Goal: Information Seeking & Learning: Learn about a topic

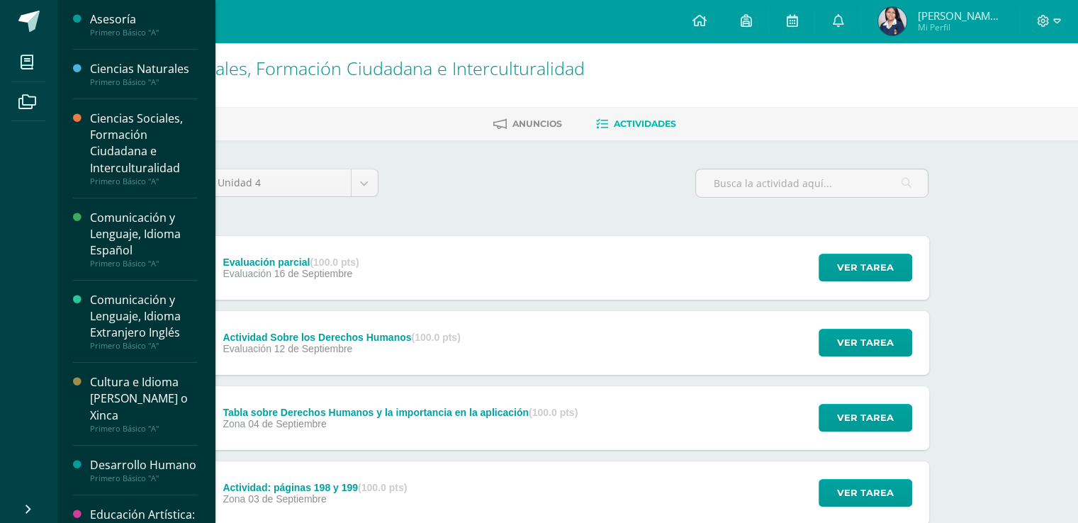
click at [140, 403] on div "Cultura e Idioma [PERSON_NAME] o Xinca" at bounding box center [144, 398] width 108 height 49
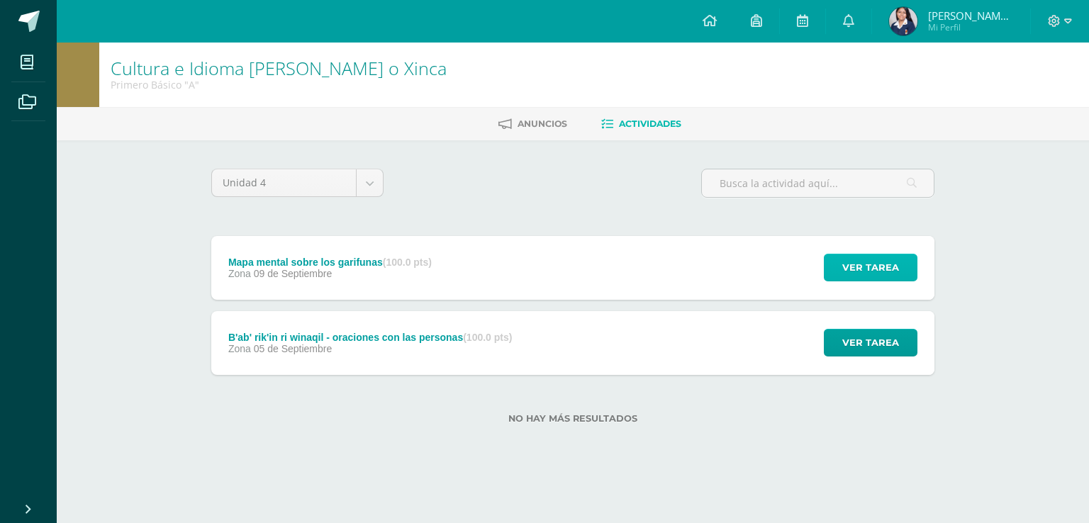
click at [853, 260] on span "Ver tarea" at bounding box center [870, 267] width 57 height 26
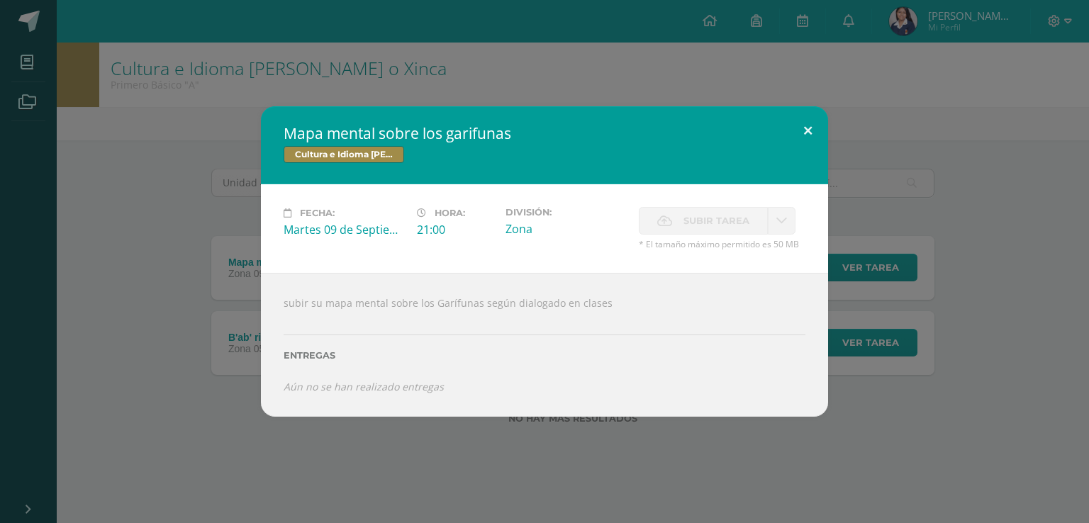
click at [808, 134] on button at bounding box center [807, 130] width 40 height 48
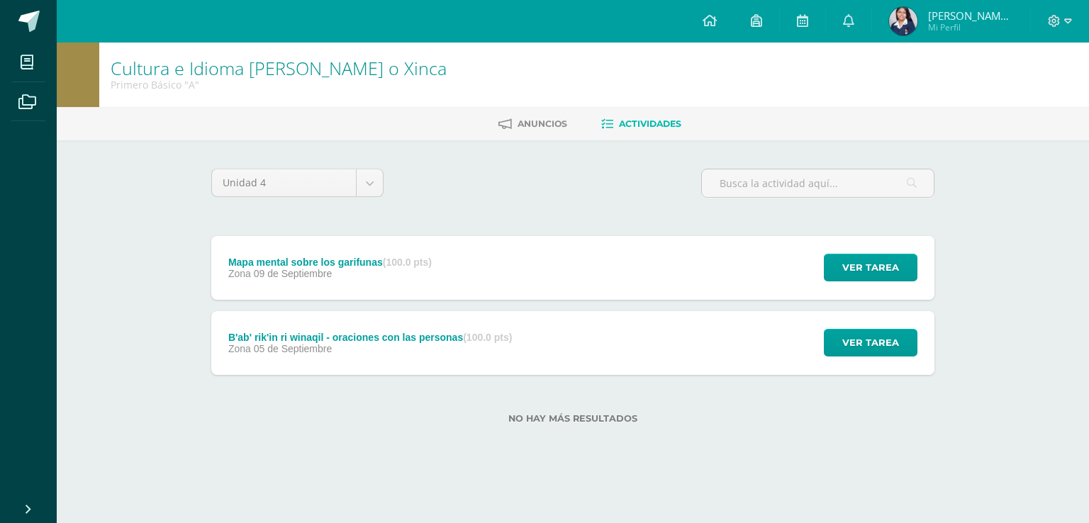
click at [714, 363] on div "B'ab' rik'in ri winaqil - oraciones con las personas (100.0 pts) Zona [DATE][GE…" at bounding box center [572, 343] width 723 height 64
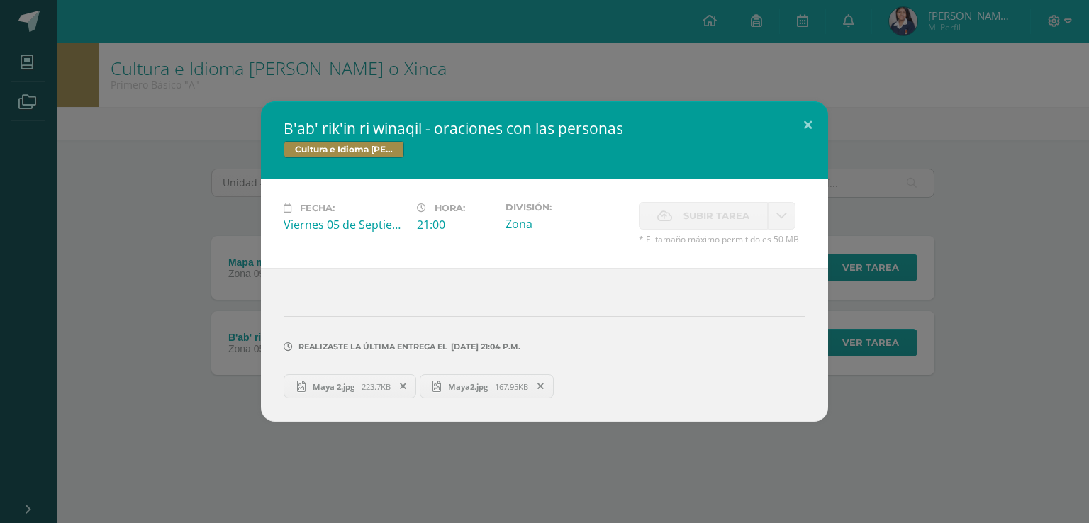
click at [833, 239] on div "B'ab' rik'in ri winaqil - oraciones con las personas Cultura e Idioma Maya Garí…" at bounding box center [544, 261] width 1077 height 320
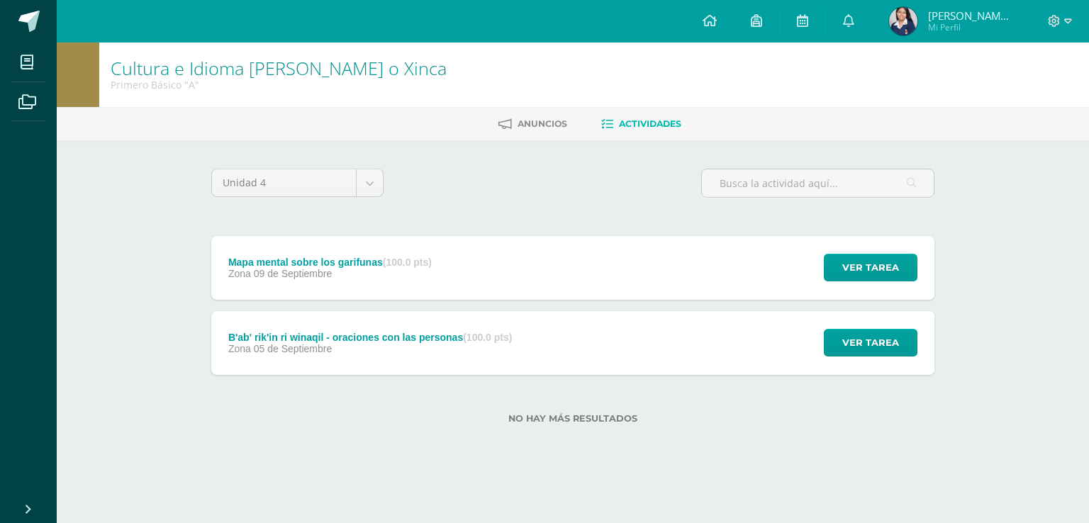
click at [654, 280] on div "Mapa mental sobre los garifunas (100.0 pts) Zona [DATE] Ver tarea Mapa mental s…" at bounding box center [572, 268] width 723 height 64
